Goal: Navigation & Orientation: Find specific page/section

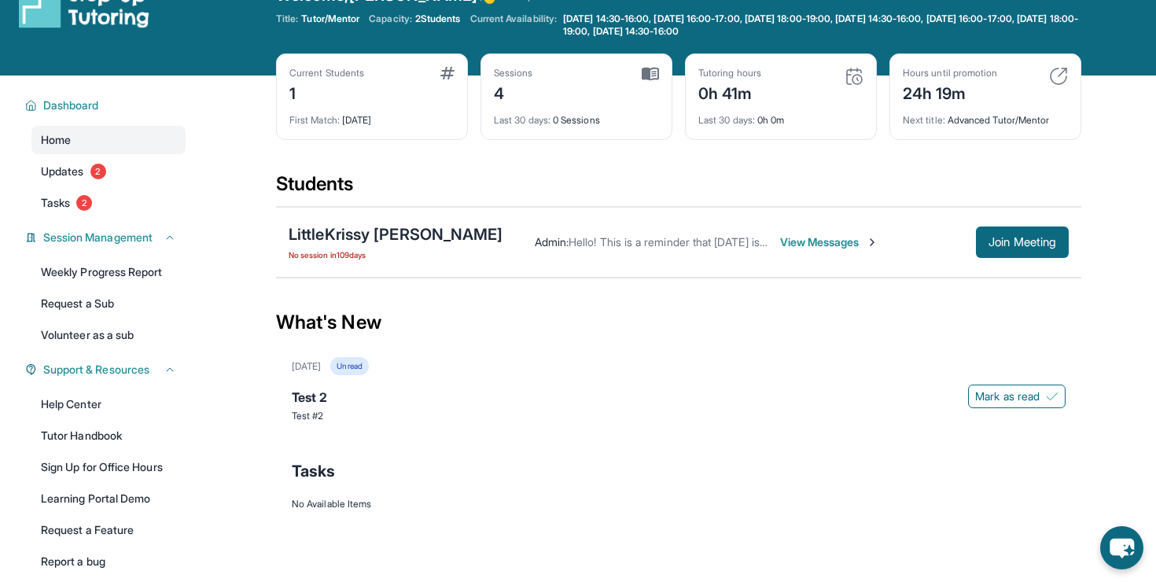
scroll to position [44, 0]
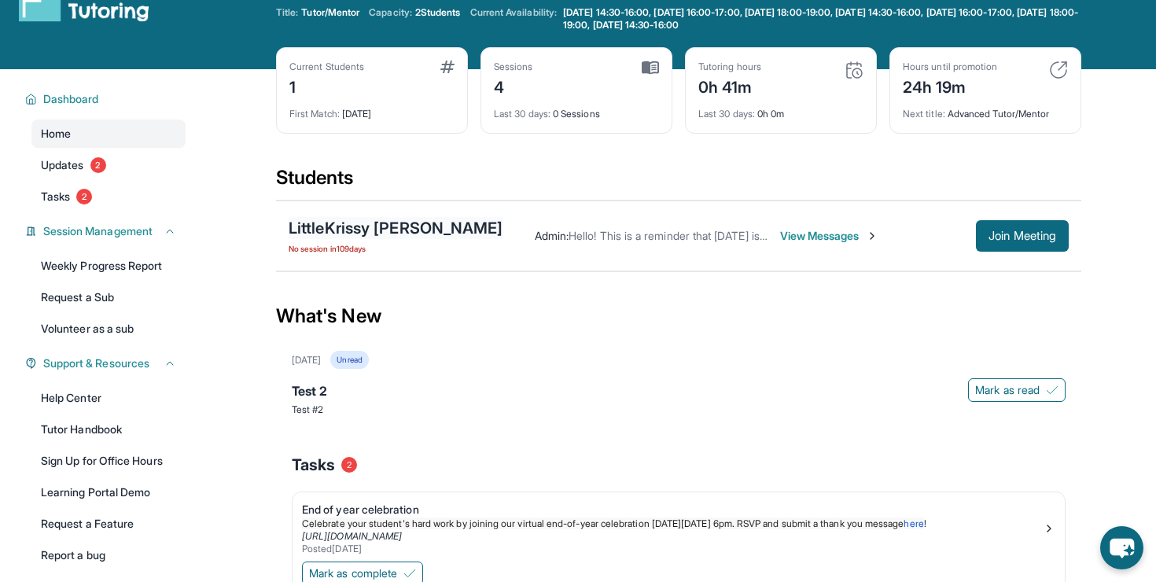
click at [388, 226] on div "LittleKrissy [PERSON_NAME]" at bounding box center [396, 228] width 215 height 22
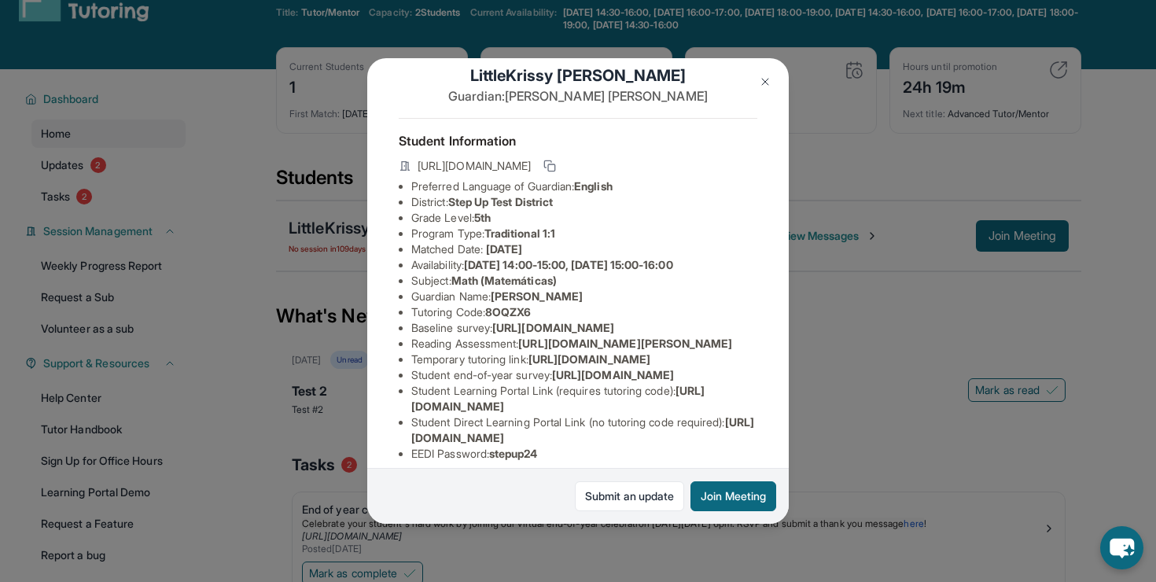
scroll to position [42, 0]
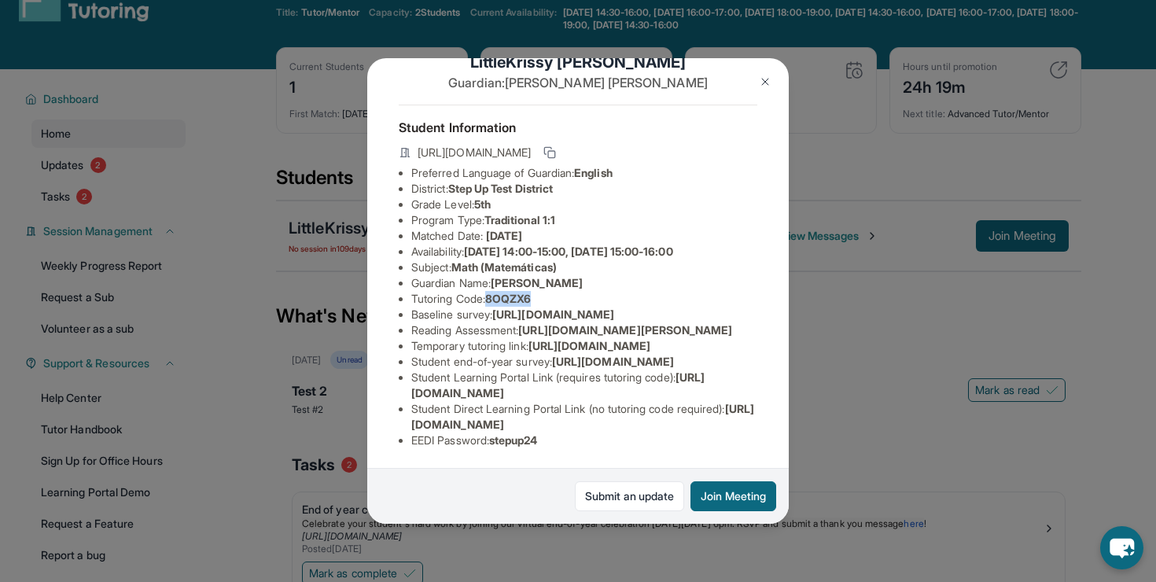
drag, startPoint x: 490, startPoint y: 294, endPoint x: 546, endPoint y: 294, distance: 55.8
click at [546, 294] on li "Tutoring Code : 8OQZX6" at bounding box center [584, 299] width 346 height 16
click at [546, 295] on li "Tutoring Code : 8OQZX6" at bounding box center [584, 299] width 346 height 16
drag, startPoint x: 412, startPoint y: 424, endPoint x: 737, endPoint y: 425, distance: 324.8
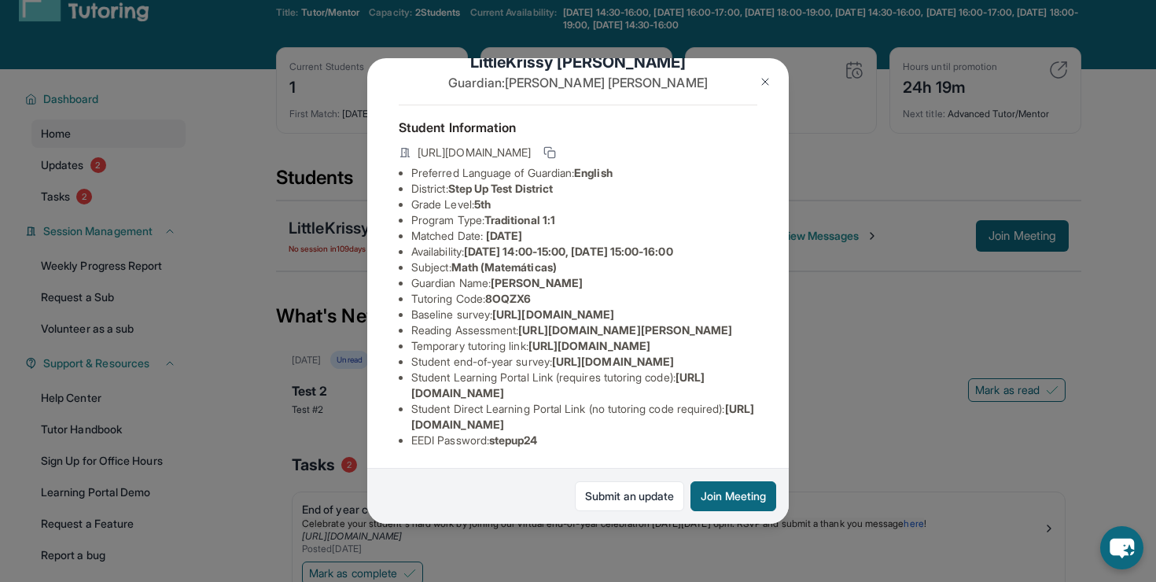
click at [737, 425] on li "Student Direct Learning Portal Link (no tutoring code required) : [URL][DOMAIN_…" at bounding box center [584, 416] width 346 height 31
drag, startPoint x: 735, startPoint y: 418, endPoint x: 410, endPoint y: 418, distance: 325.6
click at [410, 418] on ul "Preferred Language of Guardian: English District: Step Up Test District Grade L…" at bounding box center [578, 306] width 359 height 283
copy span "[URL][DOMAIN_NAME]"
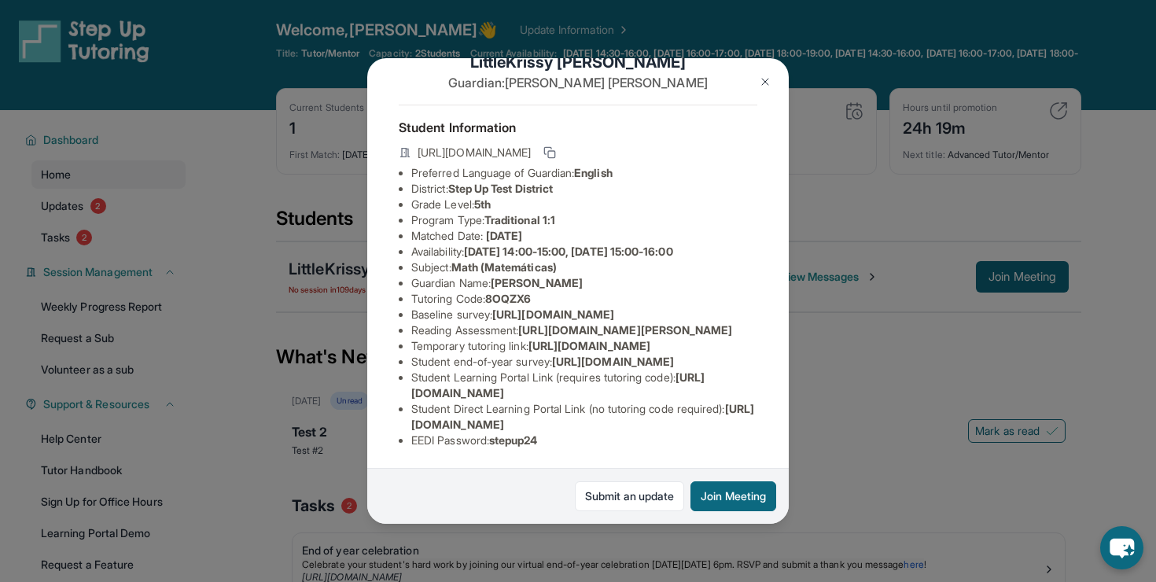
scroll to position [0, 0]
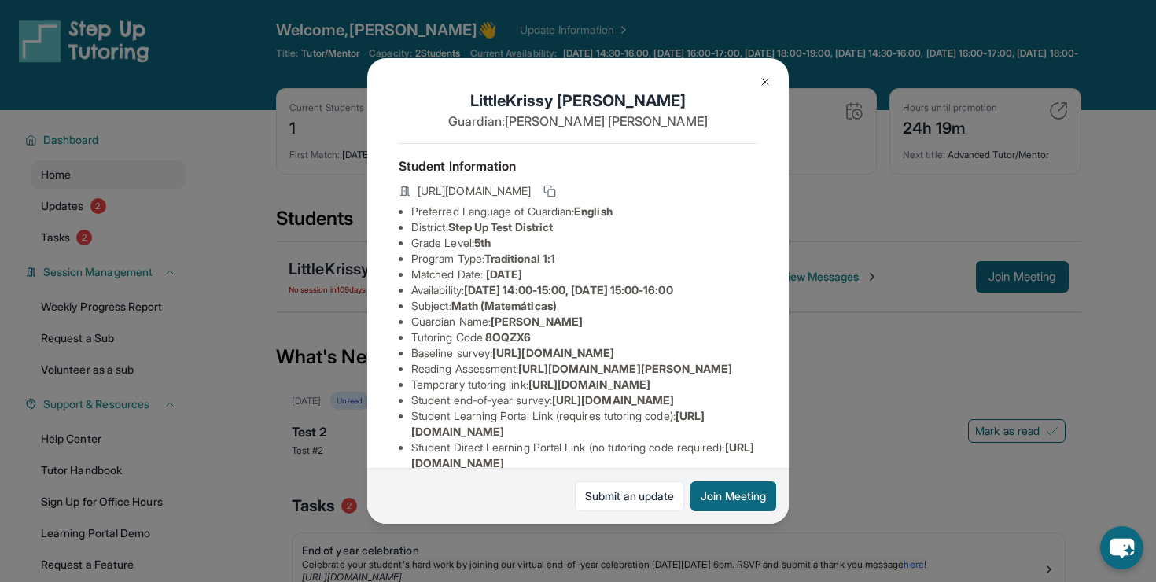
click at [502, 202] on div "[URL][DOMAIN_NAME]" at bounding box center [578, 193] width 359 height 22
drag, startPoint x: 415, startPoint y: 190, endPoint x: 725, endPoint y: 189, distance: 309.9
click at [725, 189] on div "[URL][DOMAIN_NAME]" at bounding box center [578, 193] width 359 height 22
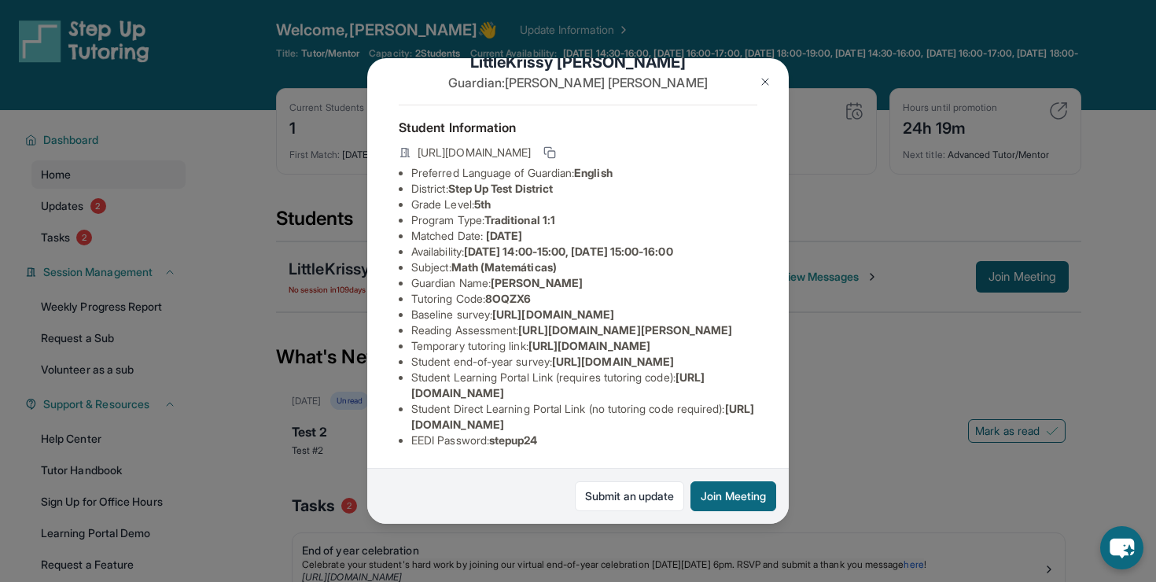
drag, startPoint x: 414, startPoint y: 423, endPoint x: 739, endPoint y: 423, distance: 325.6
click at [739, 423] on li "Student Direct Learning Portal Link (no tutoring code required) : [URL][DOMAIN_…" at bounding box center [584, 416] width 346 height 31
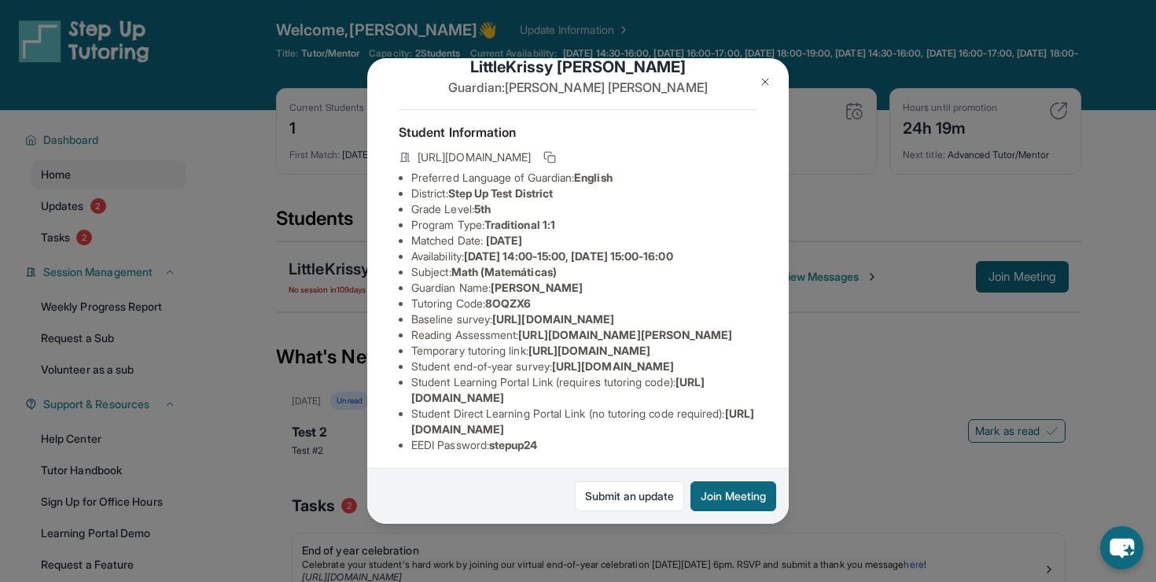
scroll to position [38, 0]
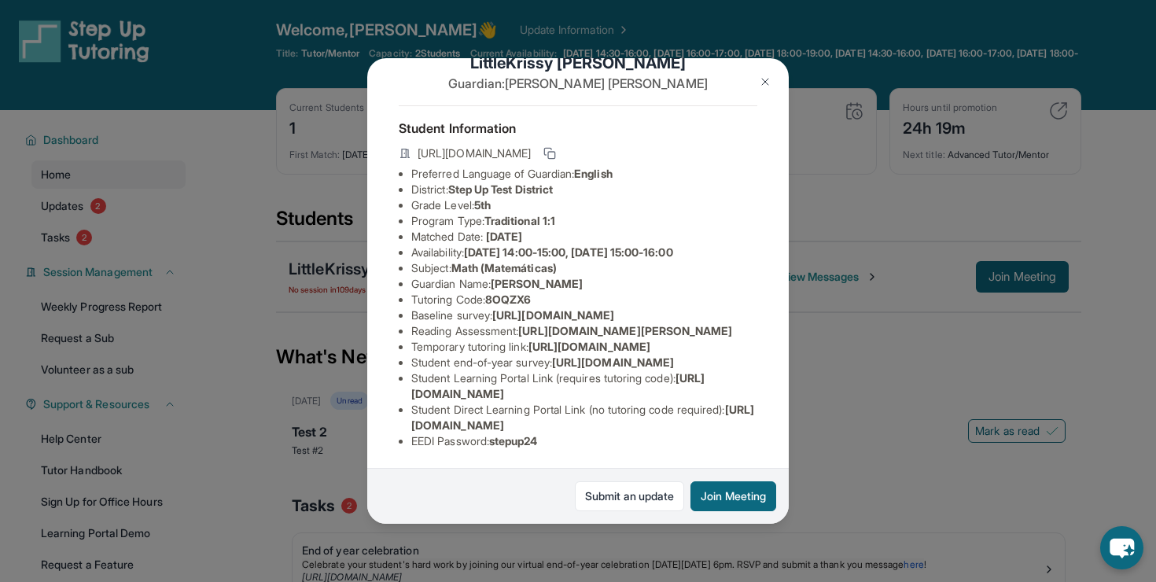
click at [764, 85] on img at bounding box center [765, 81] width 13 height 13
